Goal: Transaction & Acquisition: Purchase product/service

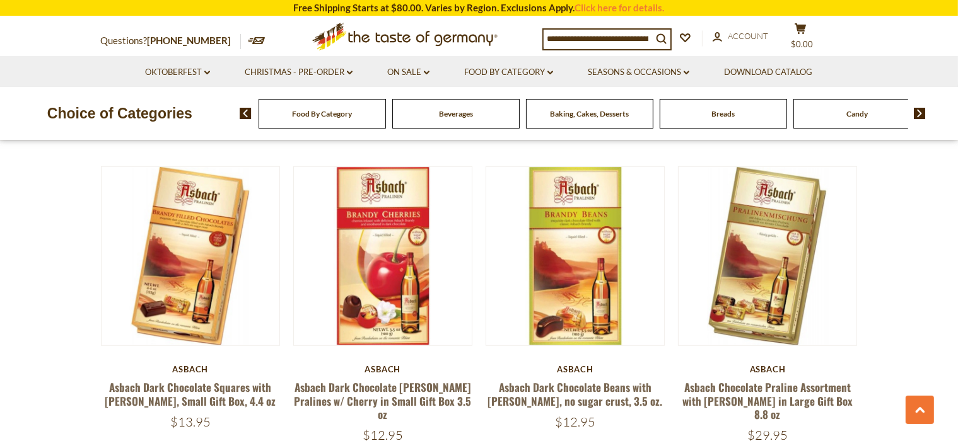
scroll to position [1028, 0]
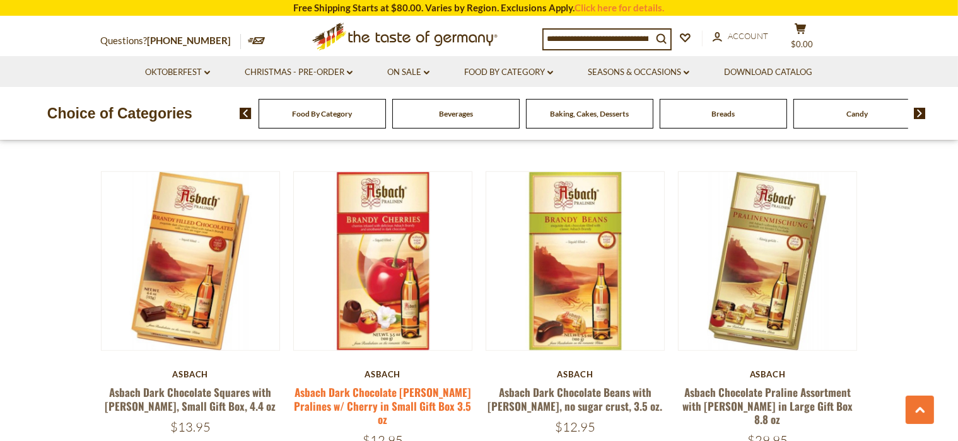
click at [422, 397] on link "Asbach Dark Chocolate [PERSON_NAME] Pralines w/ Cherry in Small Gift Box 3.5 oz" at bounding box center [382, 406] width 177 height 43
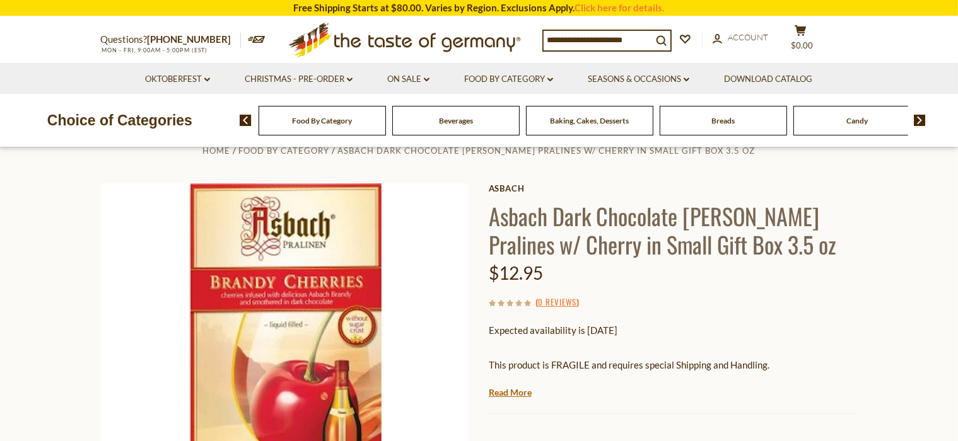
scroll to position [31, 0]
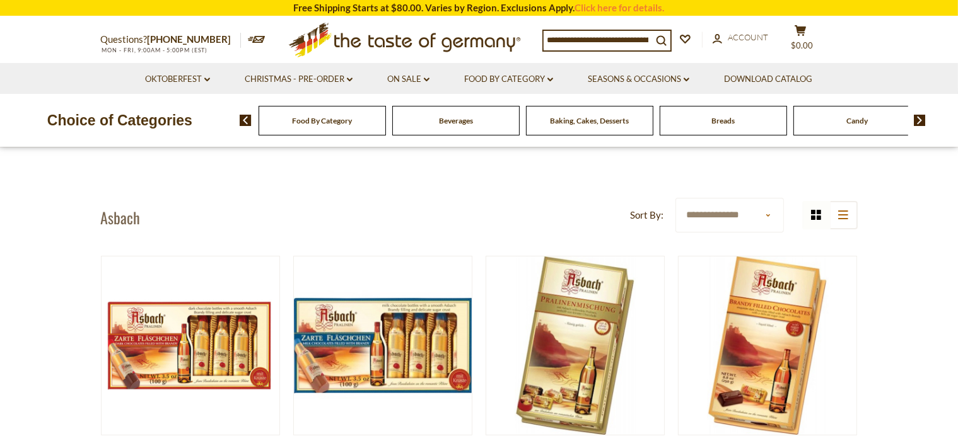
click at [855, 121] on span "Candy" at bounding box center [856, 120] width 21 height 9
click at [547, 79] on link "Food By Category dropdown_arrow" at bounding box center [508, 79] width 89 height 14
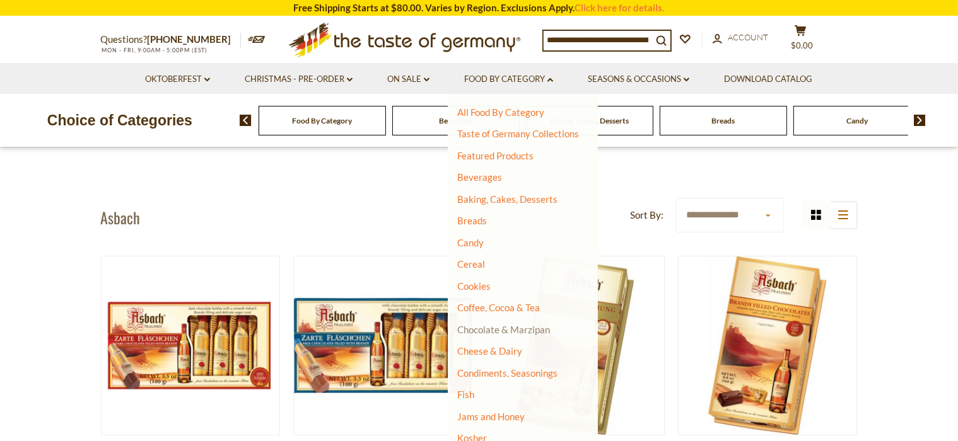
click at [513, 330] on link "Chocolate & Marzipan" at bounding box center [503, 329] width 93 height 11
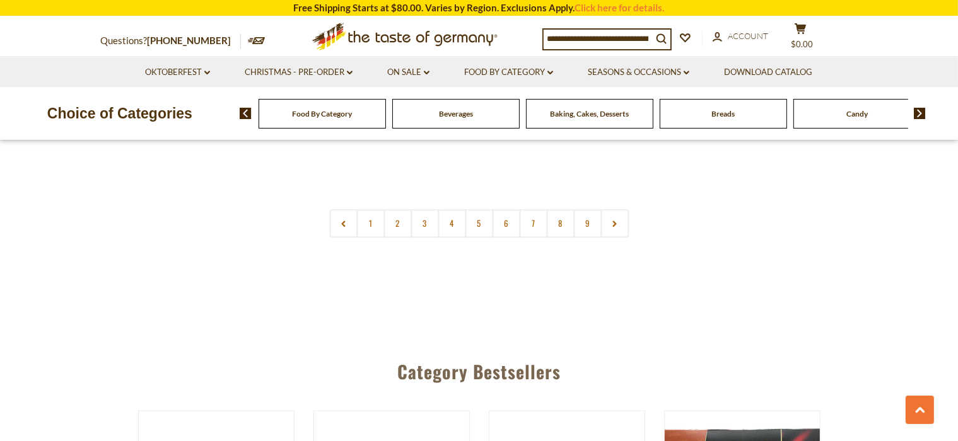
scroll to position [3133, 0]
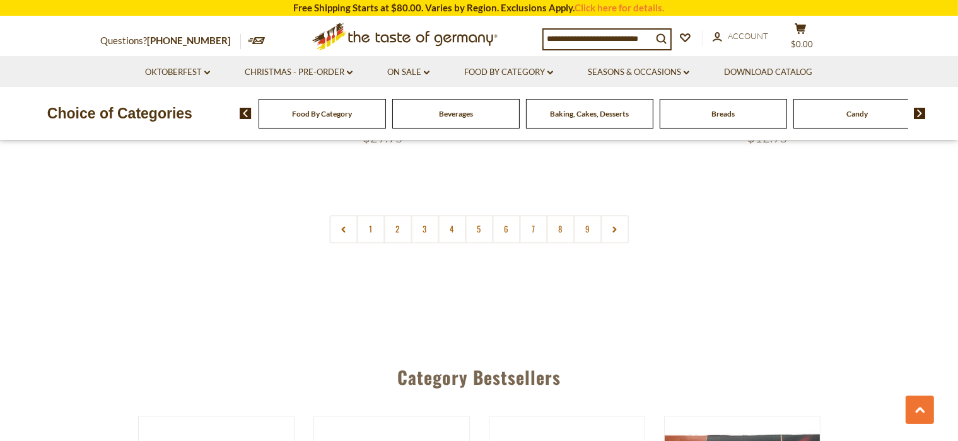
click at [582, 30] on input at bounding box center [597, 39] width 108 height 18
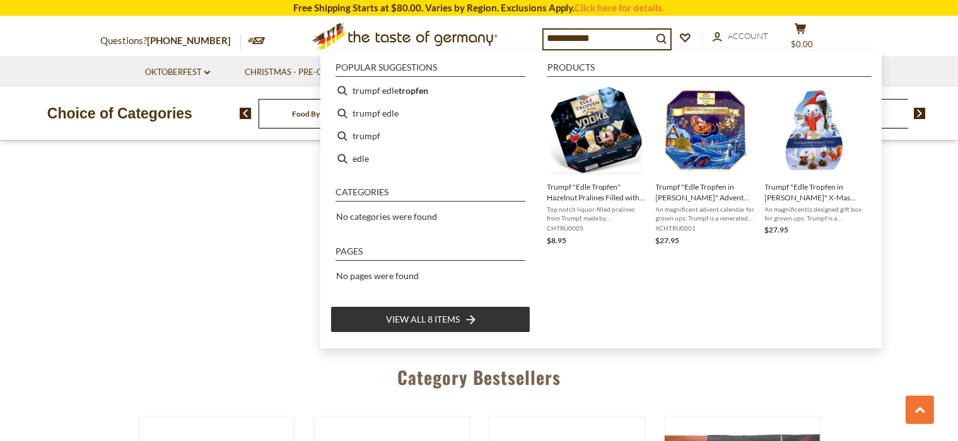
type input "**********"
click at [483, 327] on li "View all 8 items" at bounding box center [430, 319] width 200 height 26
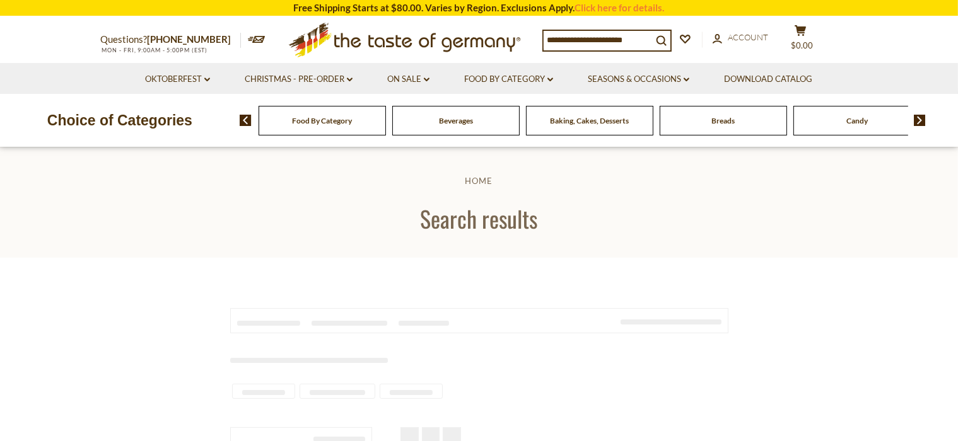
type input "**********"
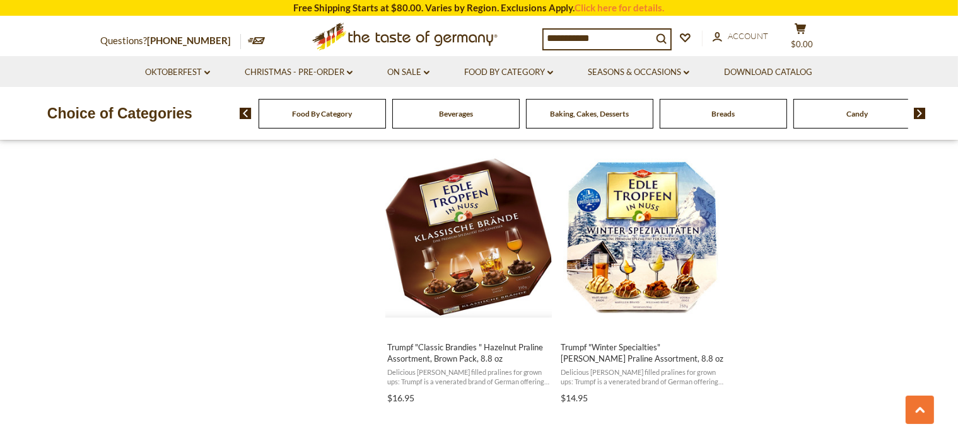
scroll to position [1065, 0]
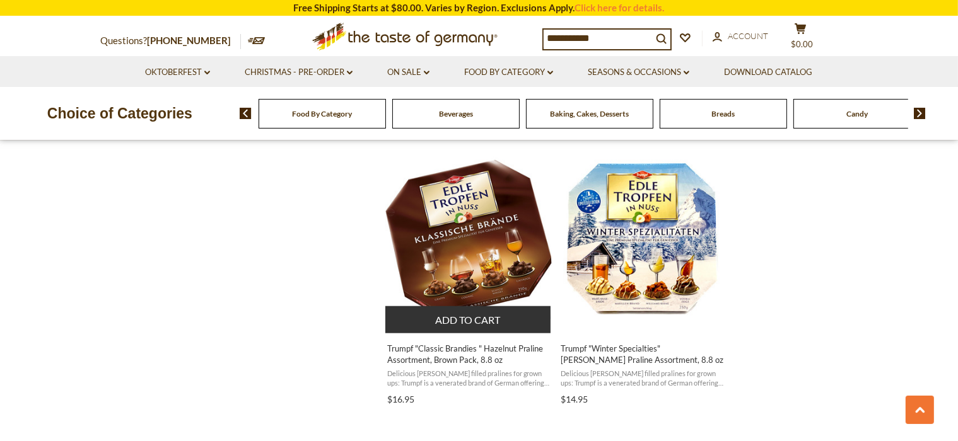
click at [482, 363] on span "Trumpf "Classic Brandies " Hazelnut Praline Assortment, Brown Pack, 8.8 oz" at bounding box center [468, 354] width 163 height 23
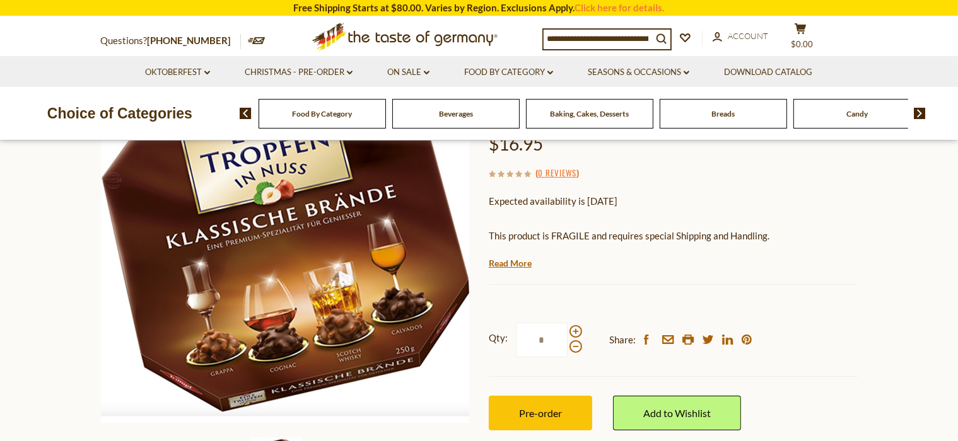
scroll to position [164, 0]
